Goal: Task Accomplishment & Management: Use online tool/utility

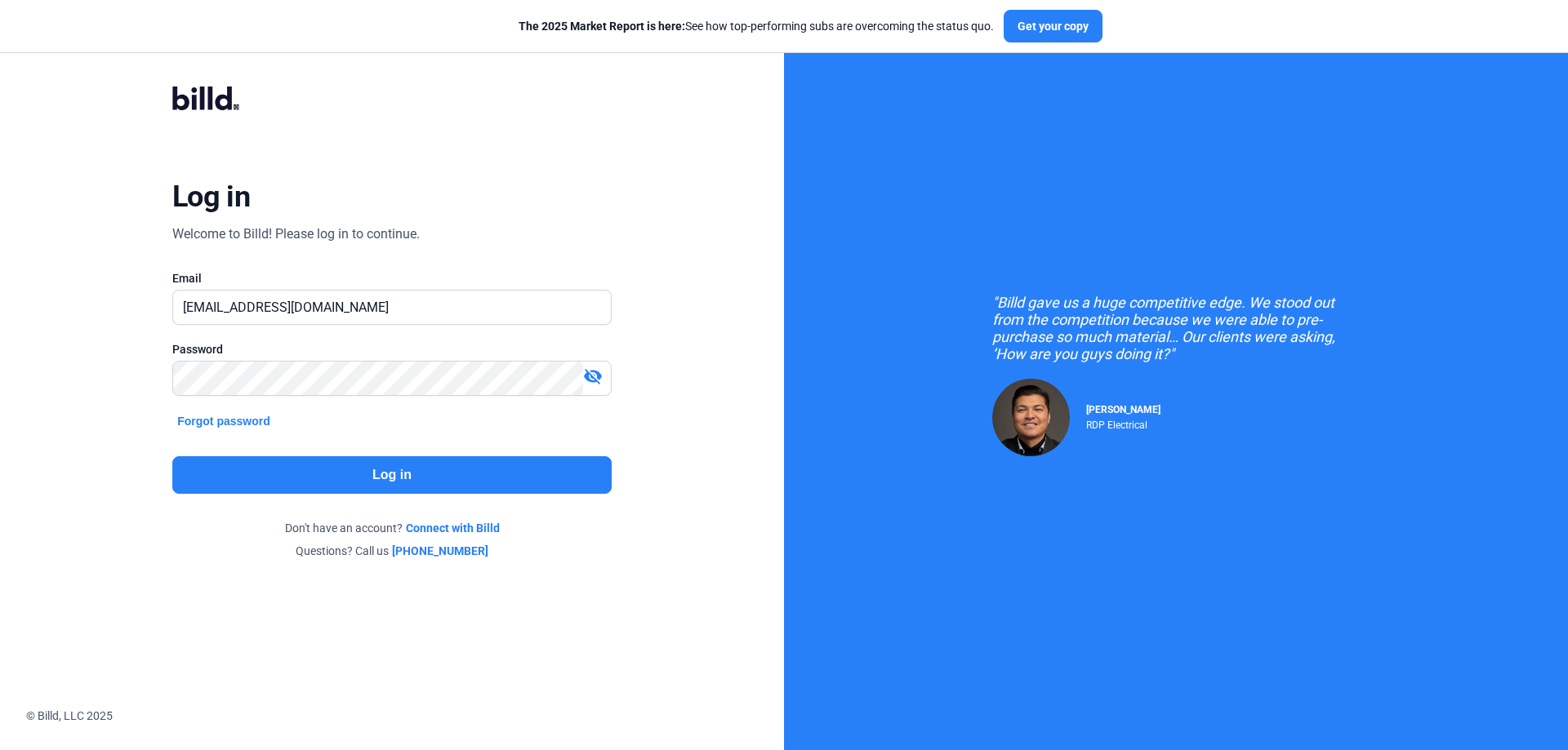
click at [369, 484] on button "Log in" at bounding box center [392, 475] width 439 height 38
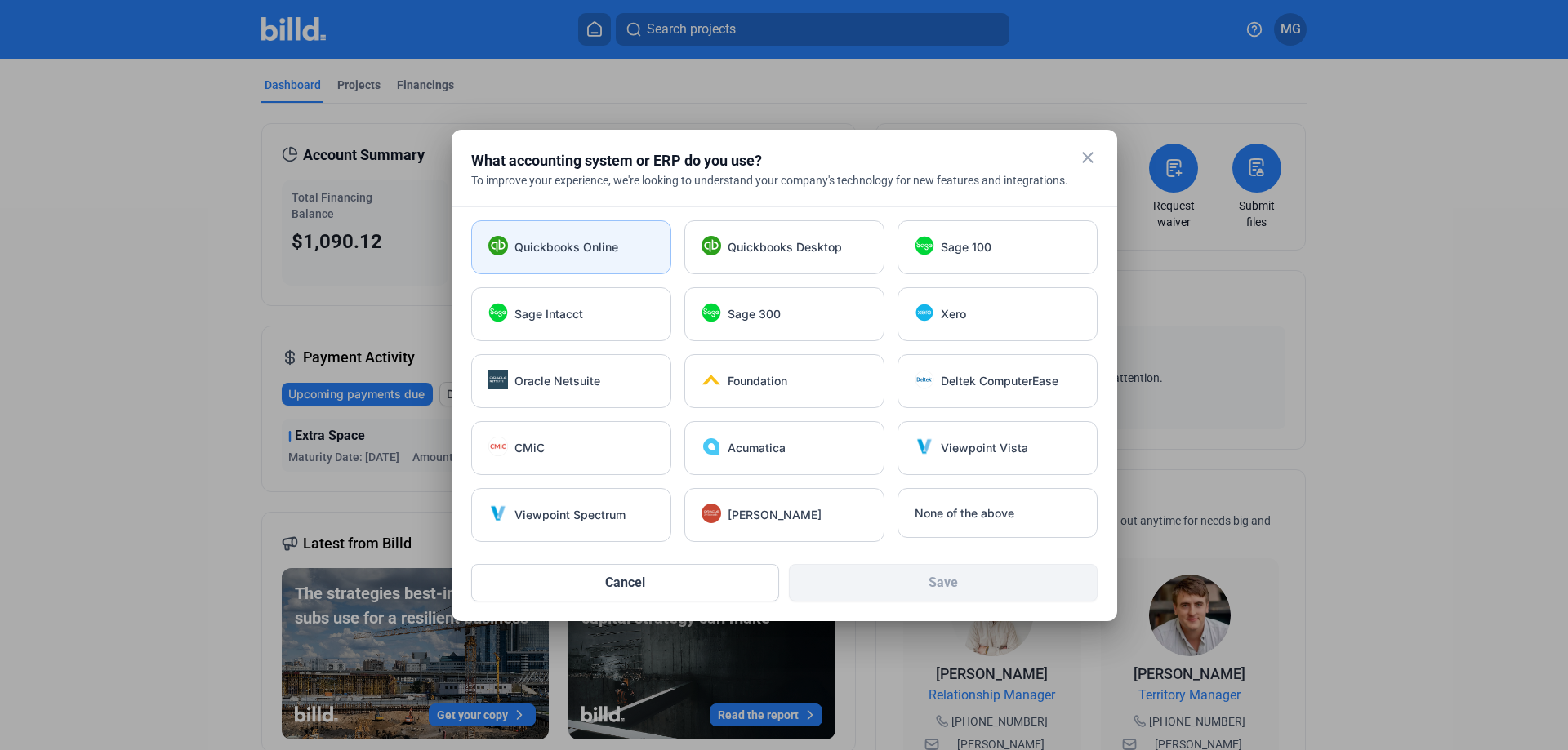
click at [555, 253] on span "Quickbooks Online" at bounding box center [566, 247] width 104 height 16
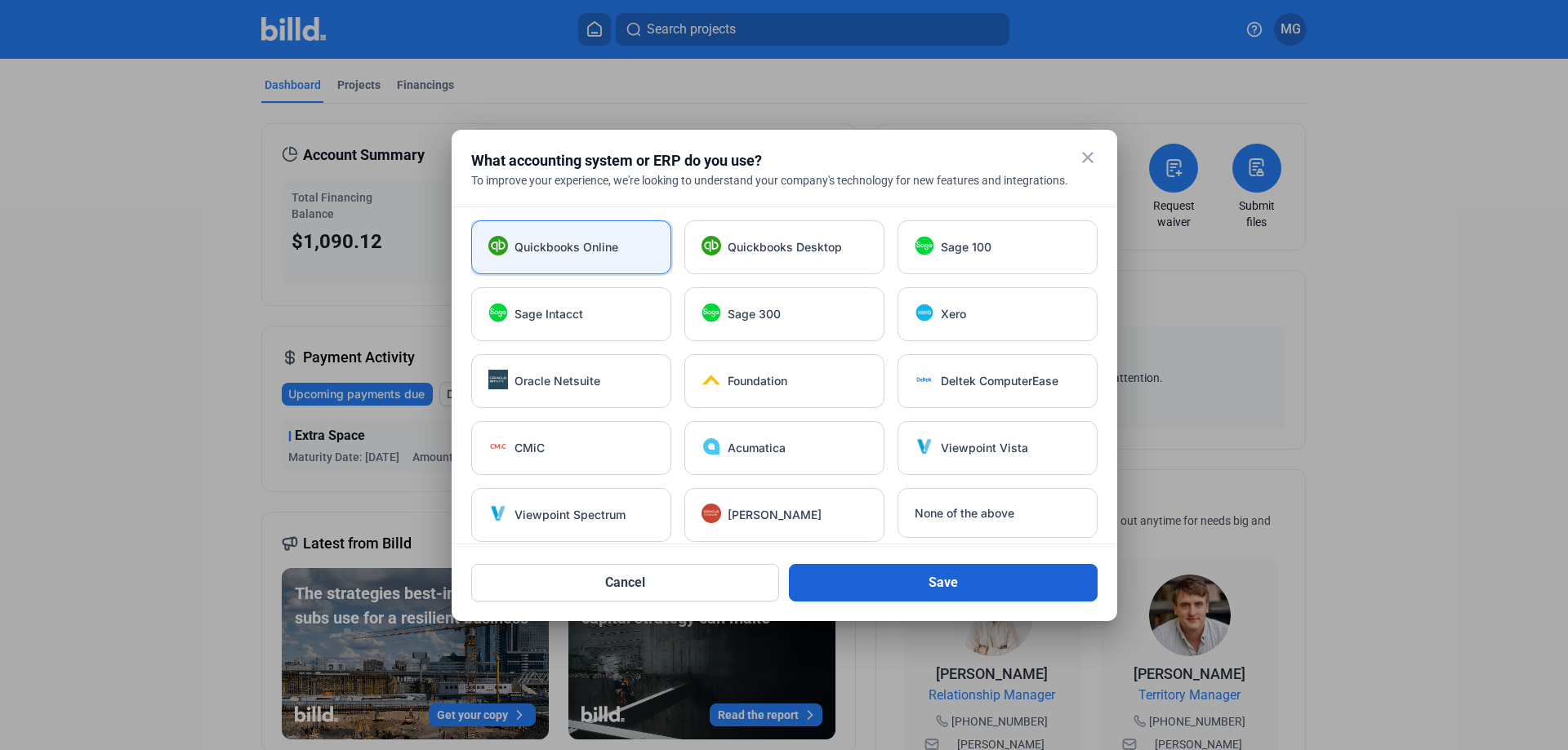
click at [872, 585] on button "Save" at bounding box center [943, 583] width 309 height 38
